Goal: Navigation & Orientation: Find specific page/section

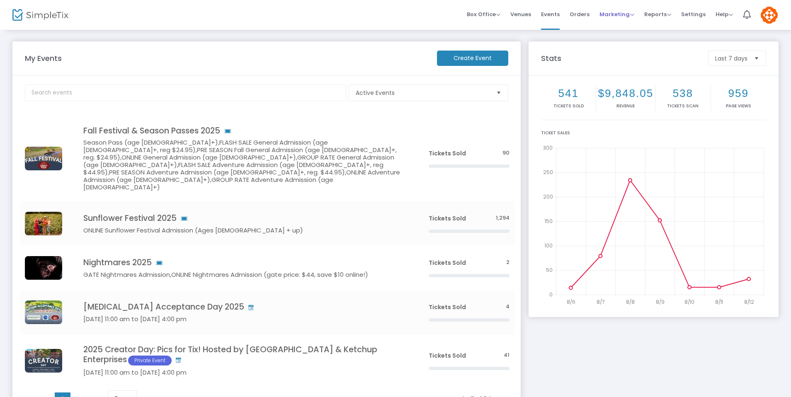
drag, startPoint x: 629, startPoint y: 16, endPoint x: 634, endPoint y: 16, distance: 5.0
click at [630, 16] on span "Marketing" at bounding box center [616, 14] width 35 height 8
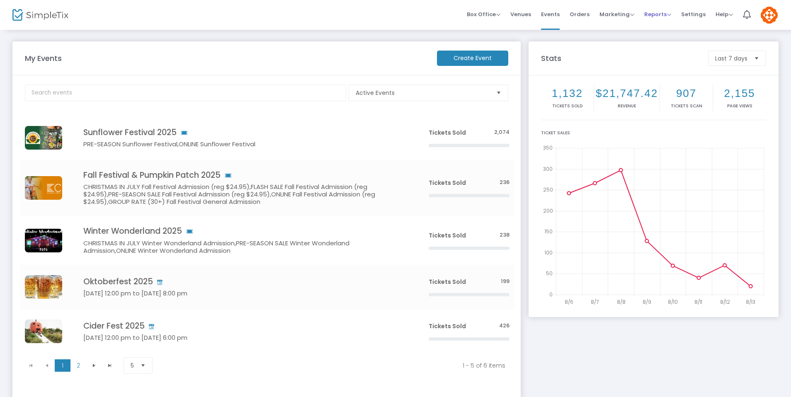
click at [658, 10] on span "Reports" at bounding box center [657, 14] width 27 height 8
click at [628, 14] on span "Marketing" at bounding box center [616, 14] width 35 height 8
